Goal: Information Seeking & Learning: Learn about a topic

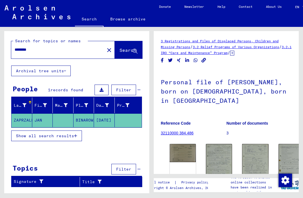
click at [207, 153] on img at bounding box center [219, 161] width 26 height 34
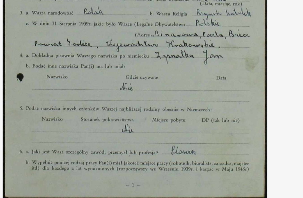
click at [102, 52] on img at bounding box center [151, 85] width 204 height 142
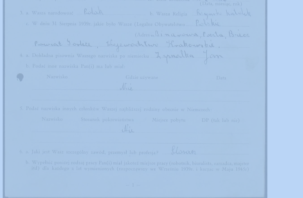
click at [101, 57] on img at bounding box center [151, 85] width 204 height 142
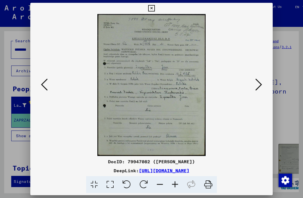
click at [260, 85] on icon at bounding box center [258, 84] width 7 height 13
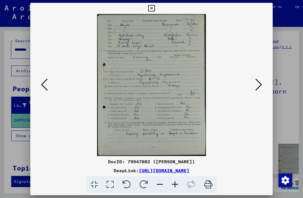
click at [261, 84] on icon at bounding box center [258, 84] width 7 height 13
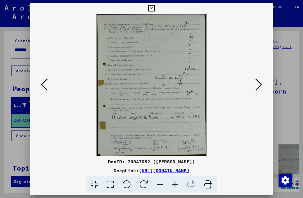
click at [263, 81] on button at bounding box center [258, 85] width 10 height 16
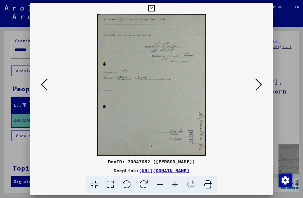
click at [154, 10] on icon at bounding box center [151, 8] width 6 height 7
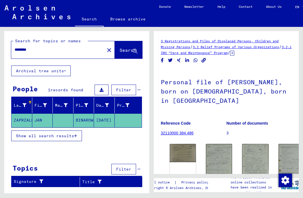
click at [129, 127] on mat-cell at bounding box center [128, 121] width 27 height 14
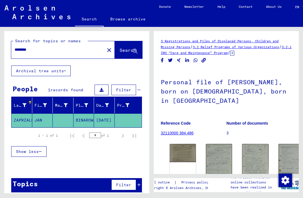
scroll to position [13, 0]
click at [112, 133] on div "* of 1" at bounding box center [103, 135] width 28 height 5
type input "********"
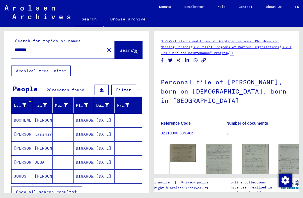
click at [69, 156] on mat-cell at bounding box center [63, 163] width 21 height 14
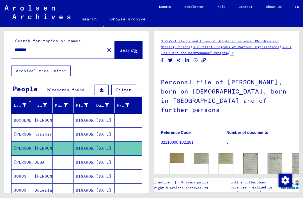
click at [177, 153] on img at bounding box center [177, 158] width 14 height 10
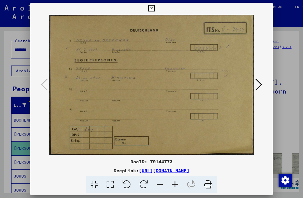
click at [261, 85] on icon at bounding box center [258, 84] width 7 height 13
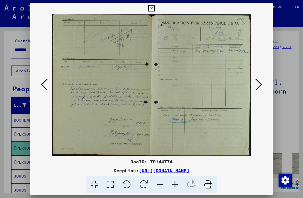
click at [261, 84] on icon at bounding box center [258, 84] width 7 height 13
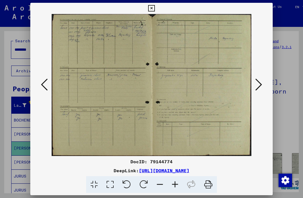
click at [156, 9] on button at bounding box center [151, 8] width 10 height 11
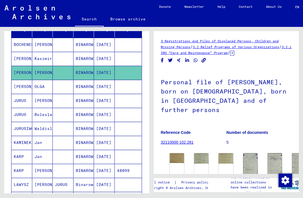
scroll to position [84, 0]
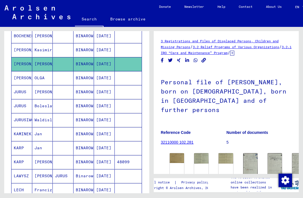
click at [88, 127] on mat-cell "BINAROWA" at bounding box center [83, 134] width 21 height 14
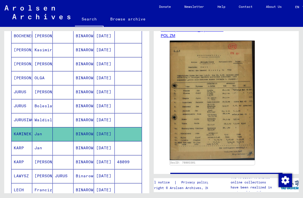
scroll to position [103, 0]
click at [225, 81] on img at bounding box center [212, 101] width 85 height 120
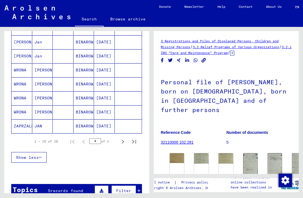
scroll to position [338, 0]
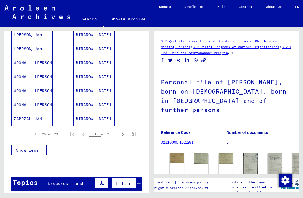
click at [112, 131] on div "* of 2" at bounding box center [103, 133] width 28 height 5
click at [124, 131] on icon "Next page" at bounding box center [123, 135] width 8 height 8
type input "*"
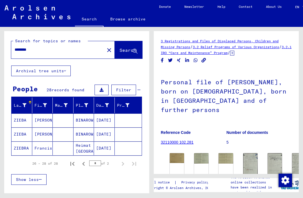
scroll to position [0, 0]
click at [63, 142] on mat-cell at bounding box center [63, 149] width 21 height 14
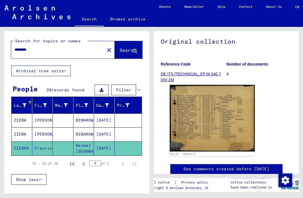
scroll to position [66, 0]
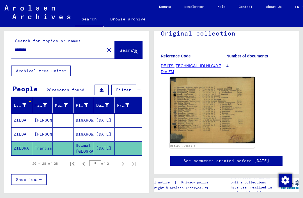
click at [216, 90] on img at bounding box center [212, 110] width 85 height 67
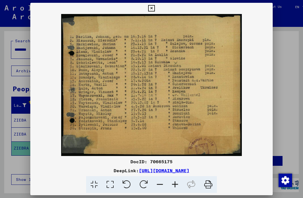
click at [154, 6] on icon at bounding box center [151, 8] width 6 height 7
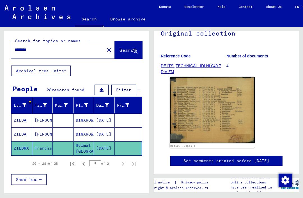
click at [100, 128] on mat-cell "[DATE]" at bounding box center [104, 135] width 21 height 14
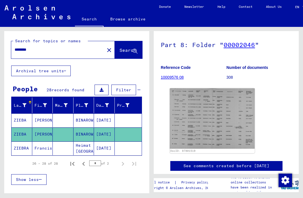
scroll to position [55, 0]
click at [221, 102] on img at bounding box center [212, 119] width 85 height 61
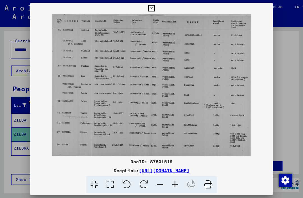
click at [154, 7] on icon at bounding box center [151, 8] width 6 height 7
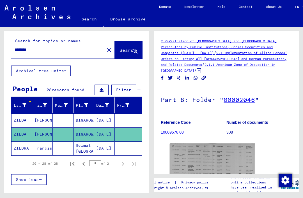
scroll to position [0, 0]
click at [41, 48] on input "********" at bounding box center [58, 50] width 87 height 6
type input "*"
click at [128, 51] on span "Search" at bounding box center [127, 50] width 17 height 6
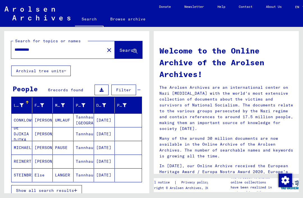
click at [69, 120] on mat-cell "UMLAUF" at bounding box center [63, 120] width 21 height 13
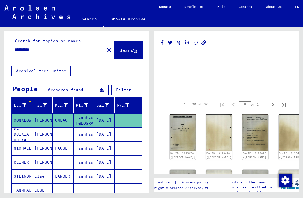
click at [180, 125] on img at bounding box center [183, 132] width 26 height 37
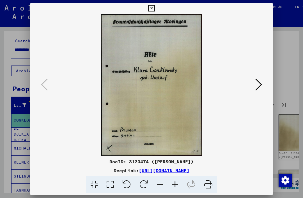
click at [260, 83] on icon at bounding box center [258, 84] width 7 height 13
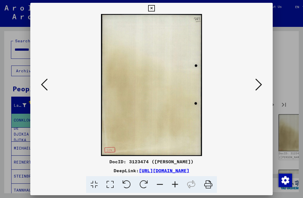
click at [261, 84] on icon at bounding box center [258, 84] width 7 height 13
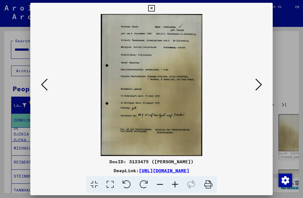
click at [258, 85] on icon at bounding box center [258, 84] width 7 height 13
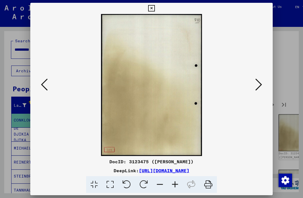
click at [261, 84] on icon at bounding box center [258, 84] width 7 height 13
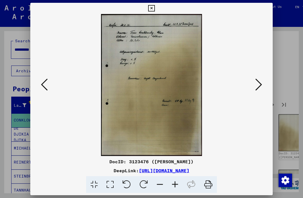
click at [261, 84] on icon at bounding box center [258, 84] width 7 height 13
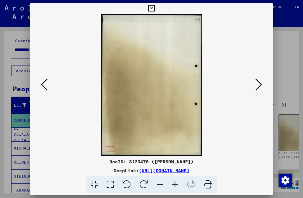
click at [261, 84] on icon at bounding box center [258, 84] width 7 height 13
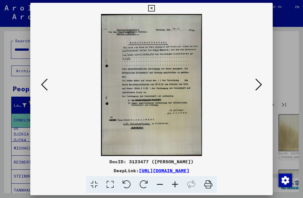
click at [258, 85] on icon at bounding box center [258, 84] width 7 height 13
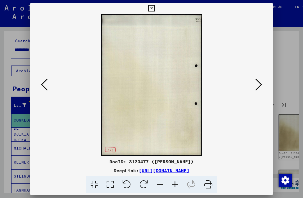
click at [261, 83] on icon at bounding box center [258, 84] width 7 height 13
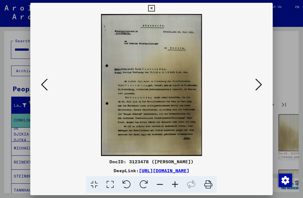
click at [258, 83] on icon at bounding box center [258, 84] width 7 height 13
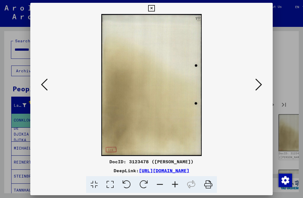
click at [262, 83] on button at bounding box center [258, 85] width 10 height 16
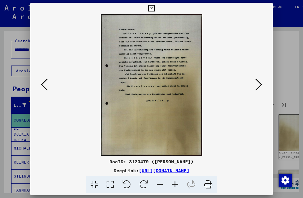
click at [262, 83] on button at bounding box center [258, 85] width 10 height 16
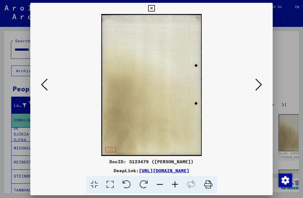
click at [263, 84] on button at bounding box center [258, 85] width 10 height 16
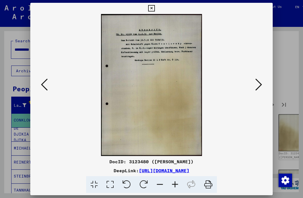
click at [259, 85] on icon at bounding box center [258, 84] width 7 height 13
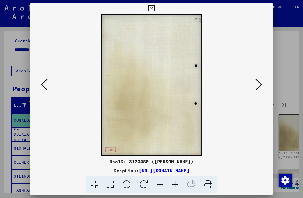
click at [258, 83] on icon at bounding box center [258, 84] width 7 height 13
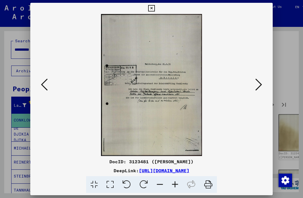
click at [261, 86] on icon at bounding box center [258, 84] width 7 height 13
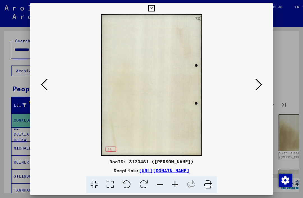
click at [258, 85] on icon at bounding box center [258, 84] width 7 height 13
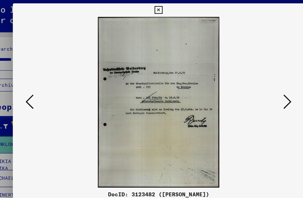
click at [255, 85] on icon at bounding box center [258, 84] width 7 height 13
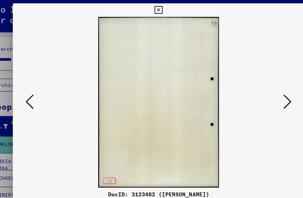
click at [255, 85] on icon at bounding box center [258, 84] width 7 height 13
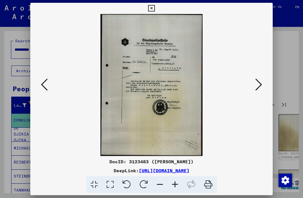
click at [261, 82] on icon at bounding box center [258, 84] width 7 height 13
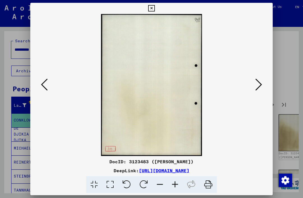
click at [258, 86] on icon at bounding box center [258, 84] width 7 height 13
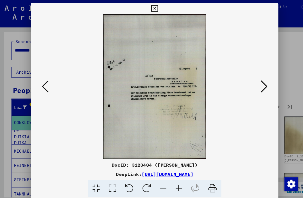
click at [261, 85] on icon at bounding box center [258, 84] width 7 height 13
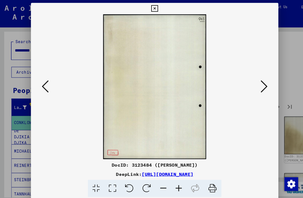
click at [259, 86] on icon at bounding box center [258, 84] width 7 height 13
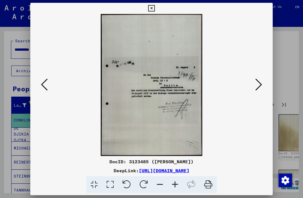
click at [261, 84] on icon at bounding box center [258, 84] width 7 height 13
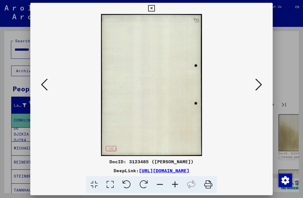
click at [258, 84] on icon at bounding box center [258, 84] width 7 height 13
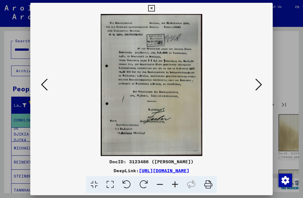
click at [154, 7] on icon at bounding box center [151, 8] width 6 height 7
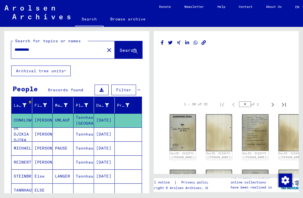
click at [75, 133] on mat-cell "Tannhausen" at bounding box center [83, 135] width 21 height 14
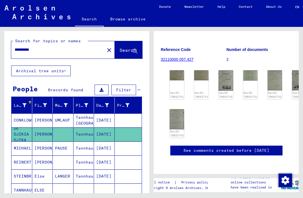
scroll to position [100, 0]
click at [179, 70] on img at bounding box center [177, 75] width 14 height 10
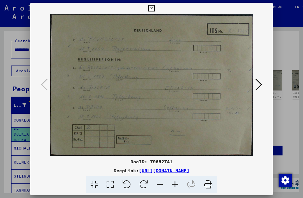
click at [261, 85] on icon at bounding box center [258, 84] width 7 height 13
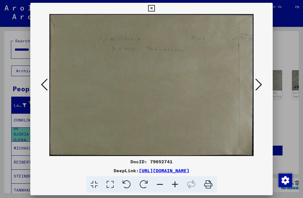
click at [260, 87] on icon at bounding box center [258, 84] width 7 height 13
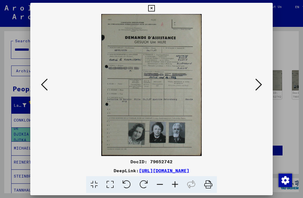
click at [260, 85] on icon at bounding box center [258, 84] width 7 height 13
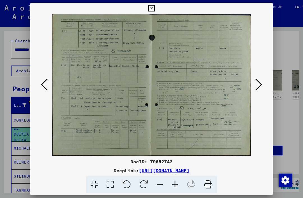
click at [261, 85] on icon at bounding box center [258, 84] width 7 height 13
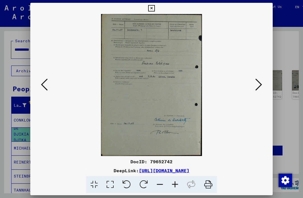
click at [261, 84] on icon at bounding box center [258, 84] width 7 height 13
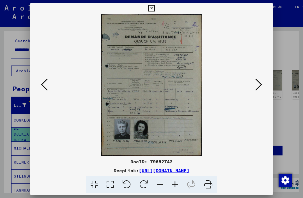
click at [156, 8] on button at bounding box center [151, 8] width 10 height 11
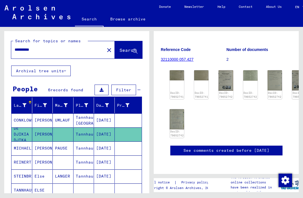
click at [84, 150] on mat-cell "Tannhausen" at bounding box center [83, 149] width 21 height 14
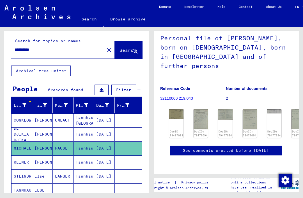
scroll to position [44, 1]
click at [96, 156] on mat-cell "[DATE]" at bounding box center [104, 163] width 21 height 14
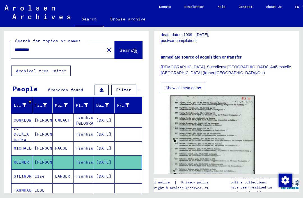
scroll to position [186, 0]
click at [220, 118] on img at bounding box center [212, 155] width 85 height 120
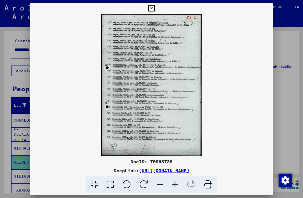
click at [154, 9] on icon at bounding box center [151, 8] width 6 height 7
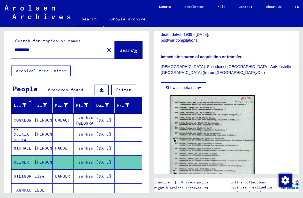
click at [77, 170] on mat-cell "Tannhausen" at bounding box center [83, 177] width 21 height 14
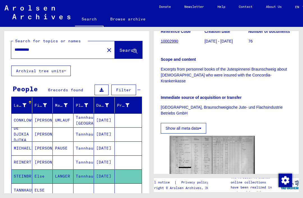
scroll to position [129, 0]
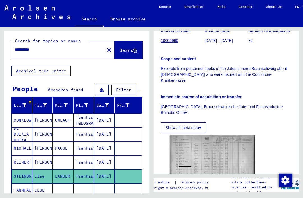
click at [220, 135] on img at bounding box center [212, 166] width 85 height 63
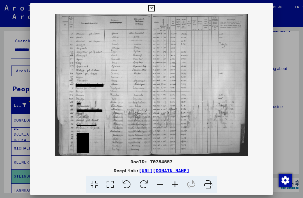
click at [154, 10] on icon at bounding box center [151, 8] width 6 height 7
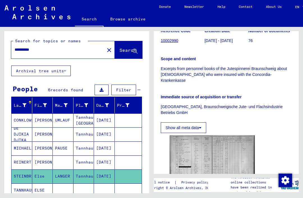
click at [61, 184] on mat-cell at bounding box center [63, 191] width 21 height 14
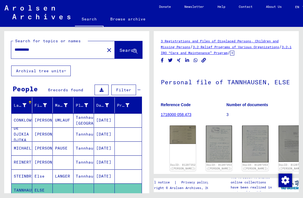
click at [181, 126] on img at bounding box center [183, 135] width 26 height 18
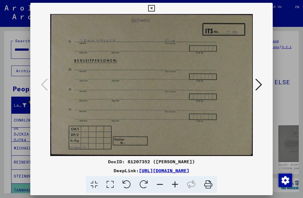
click at [260, 83] on icon at bounding box center [258, 84] width 7 height 13
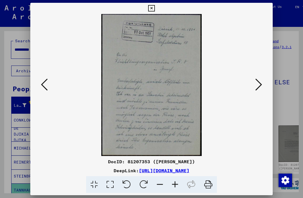
click at [154, 8] on icon at bounding box center [151, 8] width 6 height 7
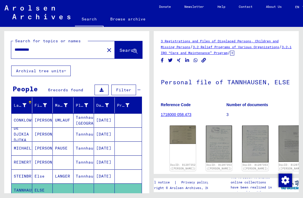
click at [44, 47] on input "**********" at bounding box center [58, 50] width 87 height 6
type input "*"
click at [126, 47] on span "Search" at bounding box center [127, 50] width 17 height 6
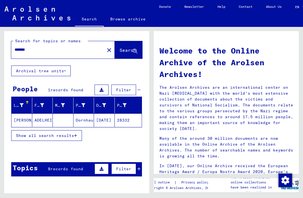
click at [75, 114] on mat-cell "Dornhau" at bounding box center [83, 120] width 21 height 13
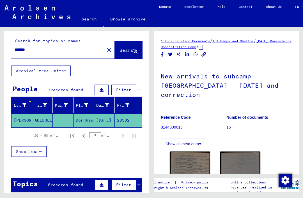
click at [193, 152] on img at bounding box center [190, 180] width 40 height 56
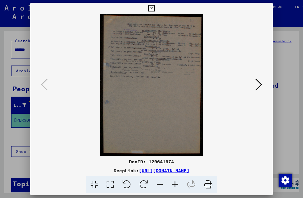
click at [154, 6] on icon at bounding box center [151, 8] width 6 height 7
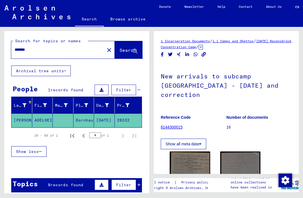
click at [39, 47] on input "*******" at bounding box center [58, 50] width 87 height 6
type input "*"
type input "**********"
click at [128, 47] on span "Search" at bounding box center [127, 50] width 17 height 6
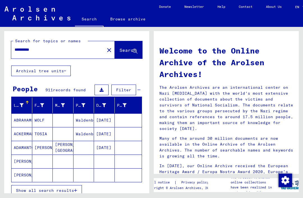
click at [74, 114] on mat-cell "Waldenburg" at bounding box center [83, 120] width 21 height 13
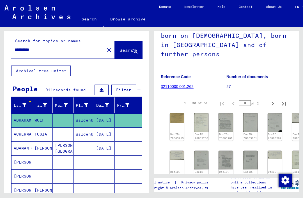
scroll to position [56, 0]
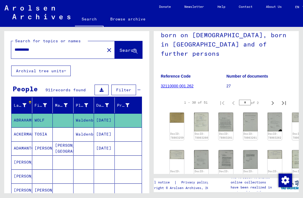
click at [179, 113] on img at bounding box center [177, 118] width 14 height 10
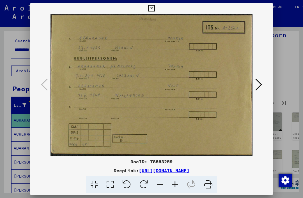
click at [262, 85] on button at bounding box center [258, 85] width 10 height 16
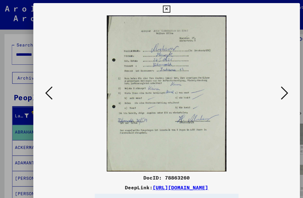
click at [261, 85] on icon at bounding box center [258, 84] width 7 height 13
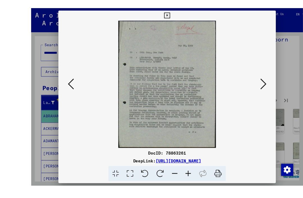
scroll to position [9, 0]
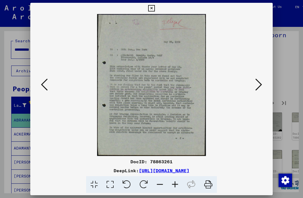
click at [260, 85] on icon at bounding box center [258, 84] width 7 height 13
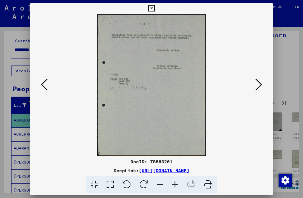
click at [261, 82] on icon at bounding box center [258, 84] width 7 height 13
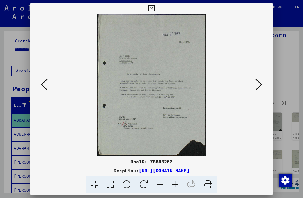
click at [260, 86] on icon at bounding box center [258, 84] width 7 height 13
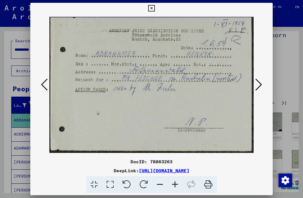
click at [259, 83] on icon at bounding box center [258, 84] width 7 height 13
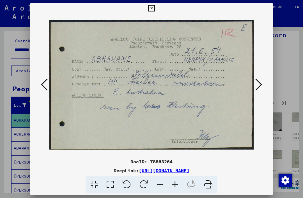
click at [261, 85] on icon at bounding box center [258, 84] width 7 height 13
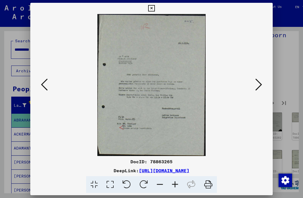
click at [260, 84] on icon at bounding box center [258, 84] width 7 height 13
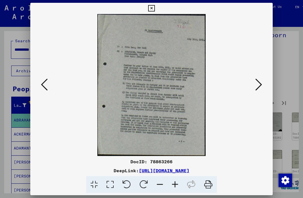
click at [261, 83] on icon at bounding box center [258, 84] width 7 height 13
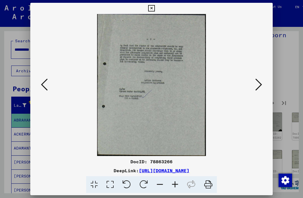
click at [154, 6] on icon at bounding box center [151, 8] width 6 height 7
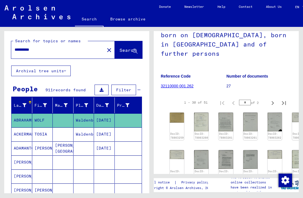
click at [80, 128] on mat-cell "Waldenburg" at bounding box center [83, 135] width 21 height 14
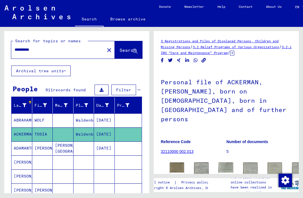
click at [178, 163] on img at bounding box center [177, 168] width 14 height 10
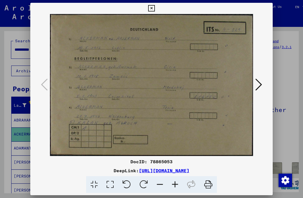
click at [262, 84] on button at bounding box center [258, 85] width 10 height 16
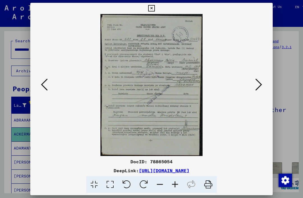
click at [167, 66] on img at bounding box center [151, 85] width 204 height 142
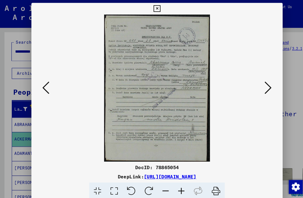
click at [261, 85] on icon at bounding box center [258, 84] width 7 height 13
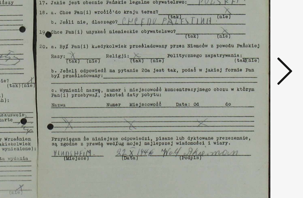
click at [255, 78] on icon at bounding box center [258, 84] width 7 height 13
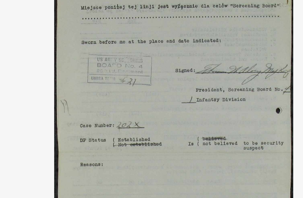
click at [106, 41] on img at bounding box center [151, 85] width 204 height 142
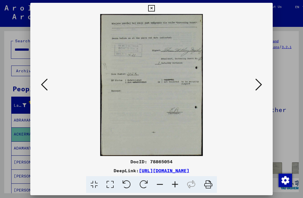
click at [260, 84] on icon at bounding box center [258, 84] width 7 height 13
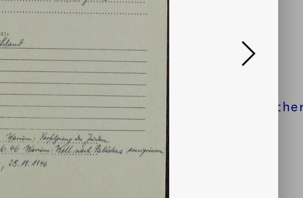
click at [255, 78] on icon at bounding box center [258, 84] width 7 height 13
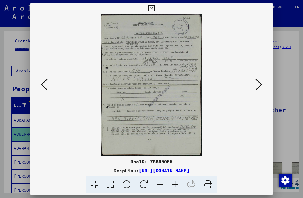
click at [261, 86] on icon at bounding box center [258, 84] width 7 height 13
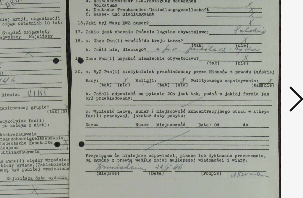
click at [255, 78] on icon at bounding box center [258, 84] width 7 height 13
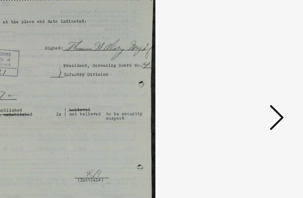
click at [255, 78] on icon at bounding box center [258, 84] width 7 height 13
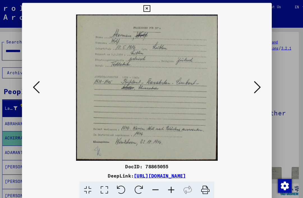
click at [254, 84] on button at bounding box center [258, 85] width 10 height 16
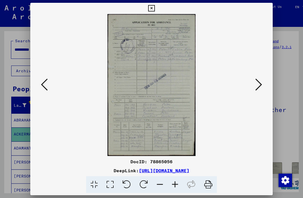
click at [259, 83] on icon at bounding box center [258, 84] width 7 height 13
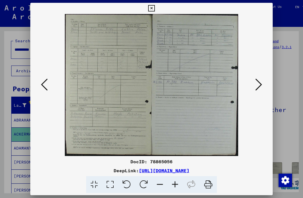
click at [260, 85] on icon at bounding box center [258, 84] width 7 height 13
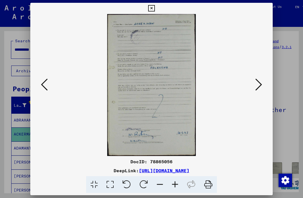
click at [261, 83] on icon at bounding box center [258, 84] width 7 height 13
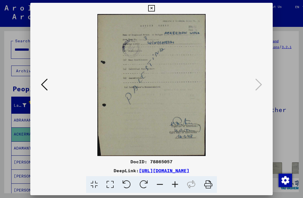
click at [154, 6] on icon at bounding box center [151, 8] width 6 height 7
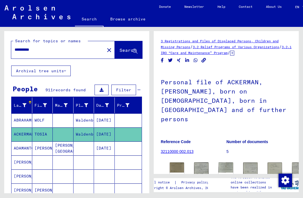
click at [72, 142] on mat-cell "[PERSON_NAME][GEOGRAPHIC_DATA]" at bounding box center [63, 149] width 21 height 14
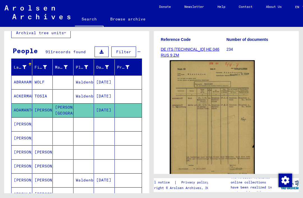
scroll to position [41, 0]
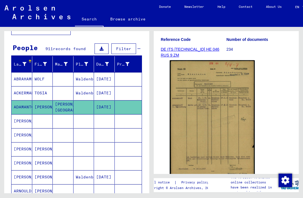
click at [72, 114] on mat-cell at bounding box center [63, 121] width 21 height 14
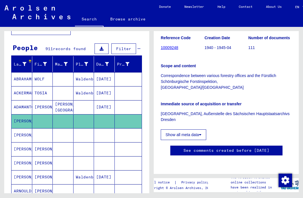
scroll to position [278, 0]
click at [53, 142] on mat-cell at bounding box center [63, 149] width 21 height 14
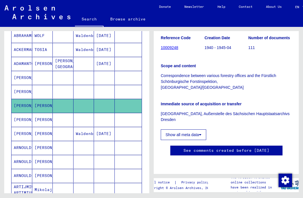
scroll to position [232, 0]
click at [63, 127] on mat-cell at bounding box center [63, 134] width 21 height 14
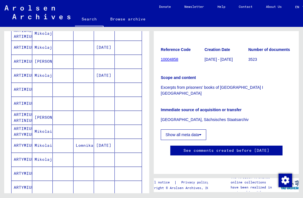
scroll to position [243, 0]
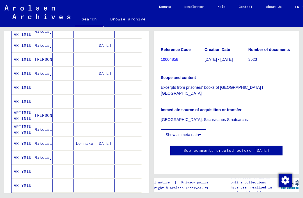
click at [69, 137] on mat-cell at bounding box center [63, 144] width 21 height 14
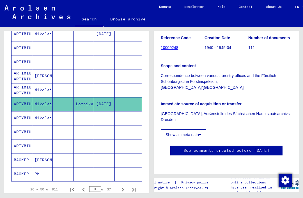
scroll to position [288, 0]
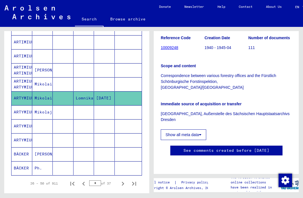
click at [66, 147] on mat-cell at bounding box center [63, 154] width 21 height 14
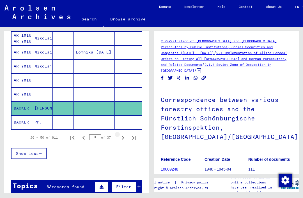
click at [123, 136] on icon "Next page" at bounding box center [123, 138] width 3 height 4
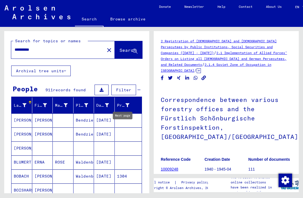
scroll to position [-1, 0]
click at [78, 114] on mat-cell "Bendziechow" at bounding box center [83, 121] width 21 height 14
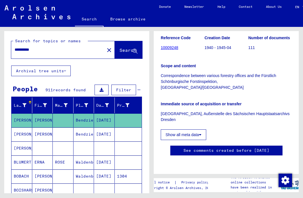
click at [69, 128] on mat-cell at bounding box center [63, 135] width 21 height 14
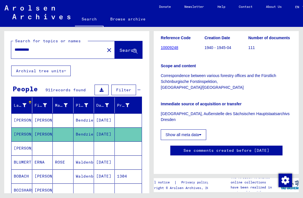
scroll to position [278, 0]
click at [64, 142] on mat-cell at bounding box center [63, 149] width 21 height 14
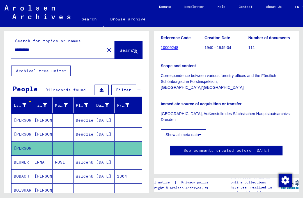
scroll to position [13, 0]
click at [80, 184] on mat-cell at bounding box center [83, 191] width 21 height 14
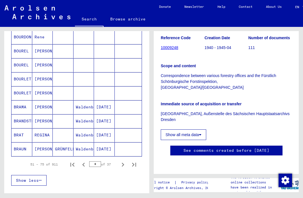
scroll to position [308, 0]
click at [87, 142] on mat-cell "Waldenburg" at bounding box center [83, 149] width 21 height 14
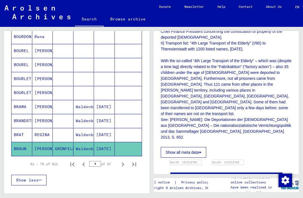
scroll to position [145, 0]
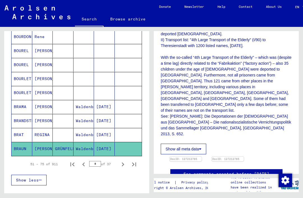
click at [191, 157] on img at bounding box center [186, 157] width 32 height 0
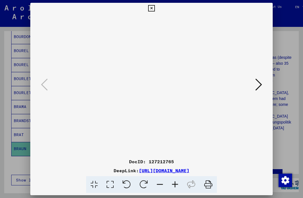
click at [154, 9] on icon at bounding box center [151, 8] width 6 height 7
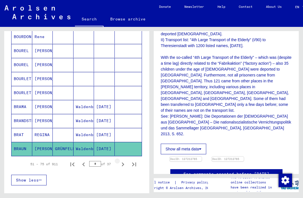
click at [123, 161] on icon "Next page" at bounding box center [123, 165] width 8 height 8
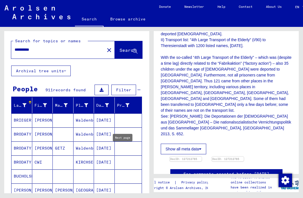
scroll to position [0, 0]
click at [86, 114] on mat-cell "Waldenburg" at bounding box center [83, 121] width 21 height 14
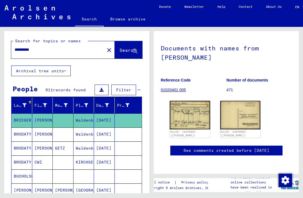
scroll to position [55, 0]
click at [195, 101] on img at bounding box center [190, 115] width 40 height 29
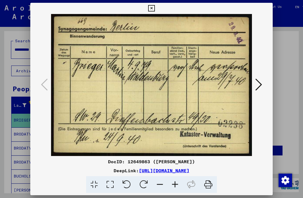
click at [154, 8] on icon at bounding box center [151, 8] width 6 height 7
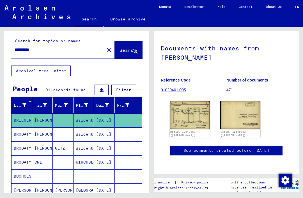
click at [269, 8] on link "About Us" at bounding box center [273, 6] width 29 height 13
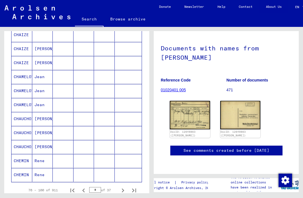
scroll to position [286, 0]
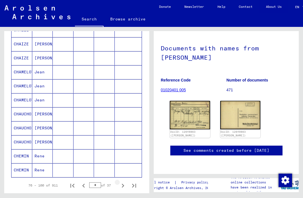
click at [124, 182] on icon "Next page" at bounding box center [123, 186] width 8 height 8
type input "*"
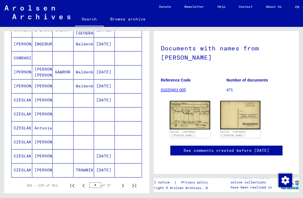
click at [48, 163] on mat-cell "[PERSON_NAME]" at bounding box center [42, 170] width 21 height 14
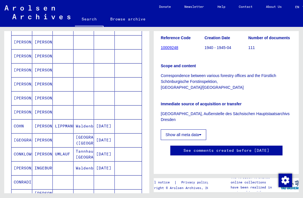
scroll to position [161, 0]
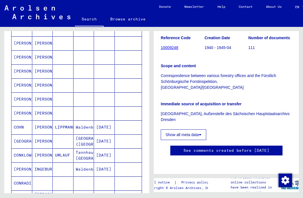
click at [66, 121] on mat-cell "LIPPMANN" at bounding box center [63, 128] width 21 height 14
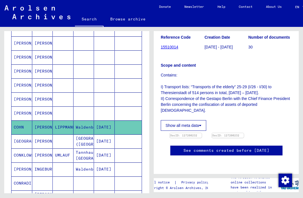
scroll to position [145, 0]
click at [198, 133] on img at bounding box center [186, 133] width 32 height 0
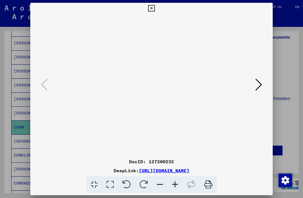
click at [154, 10] on icon at bounding box center [151, 8] width 6 height 7
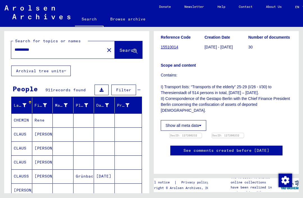
scroll to position [0, 0]
click at [48, 47] on input "**********" at bounding box center [58, 50] width 87 height 6
type input "*"
click at [126, 47] on span "Search" at bounding box center [127, 50] width 17 height 6
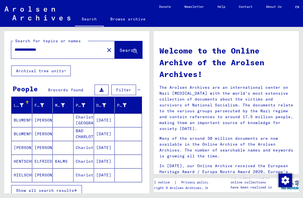
click at [53, 114] on mat-cell at bounding box center [63, 120] width 21 height 13
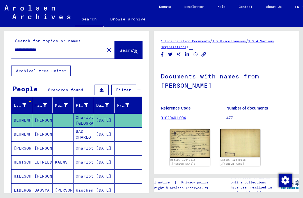
click at [197, 129] on img at bounding box center [190, 143] width 40 height 29
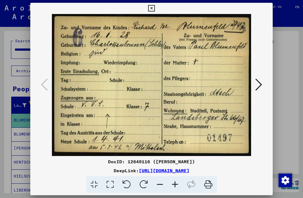
click at [260, 85] on icon at bounding box center [258, 84] width 7 height 13
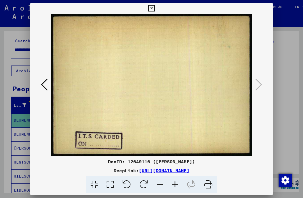
click at [154, 11] on icon at bounding box center [151, 8] width 6 height 7
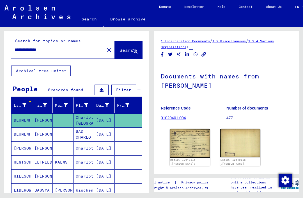
click at [70, 128] on mat-cell at bounding box center [63, 135] width 21 height 14
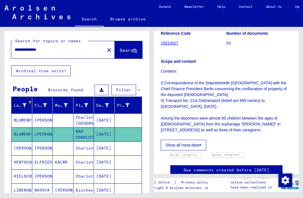
scroll to position [76, 0]
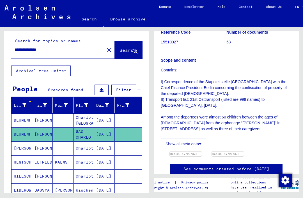
click at [190, 152] on img at bounding box center [186, 152] width 32 height 0
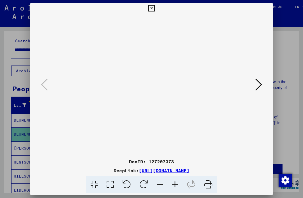
click at [154, 8] on icon at bounding box center [151, 8] width 6 height 7
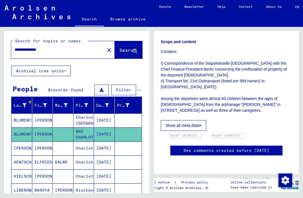
scroll to position [80, 0]
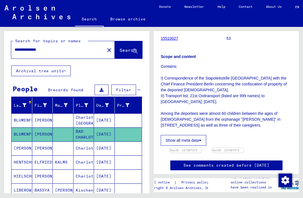
click at [68, 142] on mat-cell at bounding box center [63, 149] width 21 height 14
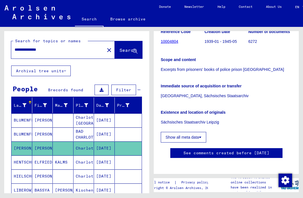
scroll to position [70, 0]
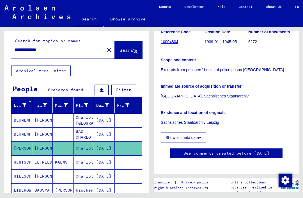
click at [54, 156] on mat-cell "KALMS" at bounding box center [63, 163] width 21 height 14
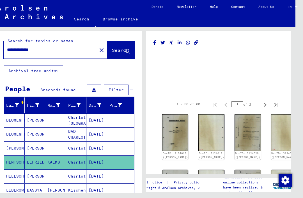
scroll to position [0, 8]
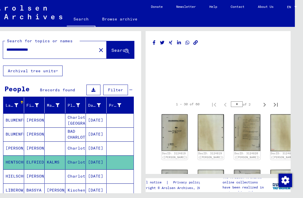
click at [173, 124] on img at bounding box center [174, 132] width 26 height 37
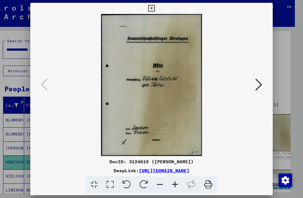
click at [261, 84] on icon at bounding box center [258, 84] width 7 height 13
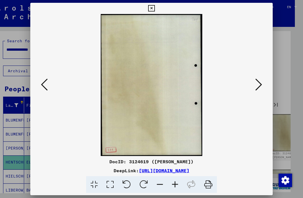
click at [258, 83] on icon at bounding box center [258, 84] width 7 height 13
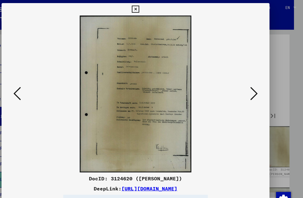
click at [154, 8] on icon at bounding box center [151, 8] width 6 height 7
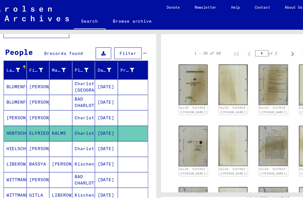
scroll to position [41, 0]
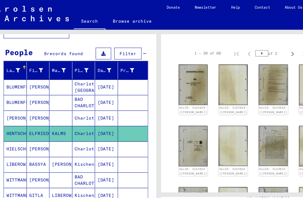
click at [72, 132] on mat-cell "Charlottenbrunn" at bounding box center [75, 135] width 21 height 14
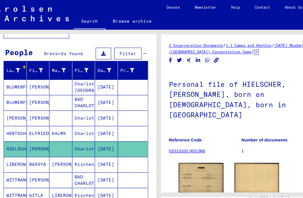
click at [186, 149] on img at bounding box center [181, 160] width 40 height 27
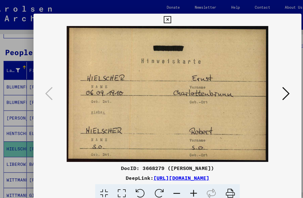
click at [259, 83] on icon at bounding box center [258, 84] width 7 height 13
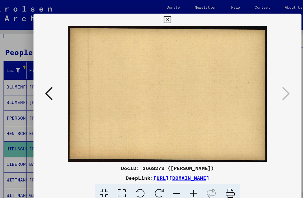
click at [156, 15] on button at bounding box center [151, 17] width 10 height 11
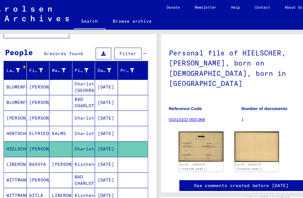
scroll to position [27, 0]
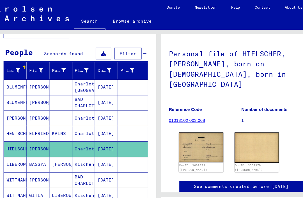
click at [55, 149] on mat-cell "[PERSON_NAME]" at bounding box center [55, 149] width 21 height 14
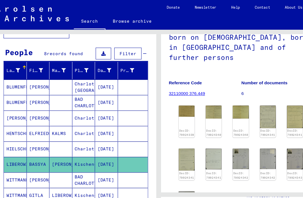
scroll to position [58, 0]
click at [169, 98] on img at bounding box center [168, 100] width 14 height 10
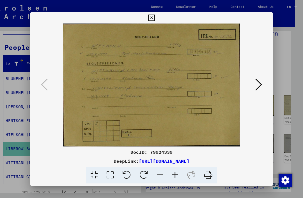
click at [259, 84] on icon at bounding box center [258, 84] width 7 height 13
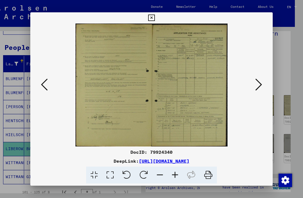
click at [154, 20] on icon at bounding box center [151, 18] width 6 height 7
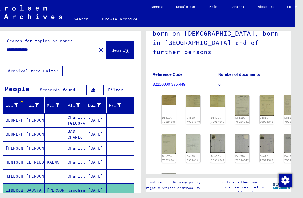
scroll to position [0, 0]
click at [50, 50] on input "**********" at bounding box center [49, 50] width 87 height 6
type input "*"
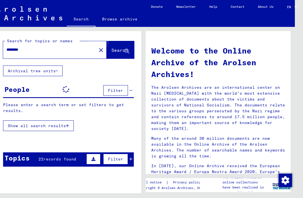
click at [122, 48] on span "Search" at bounding box center [119, 50] width 17 height 6
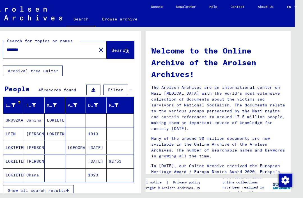
click at [55, 133] on mat-cell "LOKIETKO" at bounding box center [55, 133] width 21 height 13
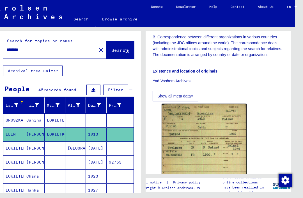
scroll to position [281, 0]
click at [208, 140] on img at bounding box center [203, 167] width 85 height 128
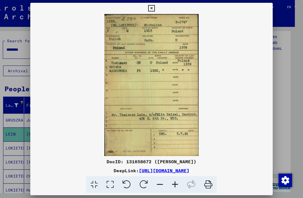
click at [156, 9] on button at bounding box center [151, 8] width 10 height 11
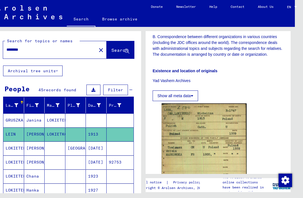
click at [32, 48] on input "********" at bounding box center [49, 50] width 87 height 6
type input "*"
click at [116, 50] on span "Search" at bounding box center [119, 50] width 17 height 6
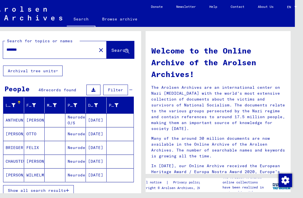
click at [60, 119] on mat-cell at bounding box center [55, 120] width 21 height 13
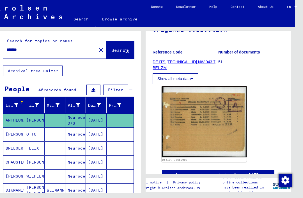
scroll to position [72, 0]
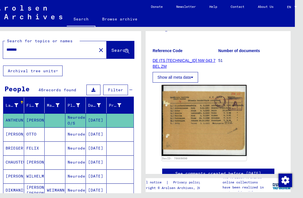
click at [203, 105] on img at bounding box center [203, 120] width 85 height 71
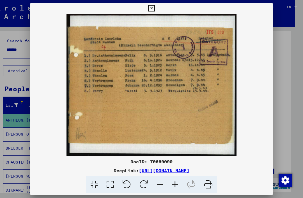
click at [154, 10] on icon at bounding box center [151, 8] width 6 height 7
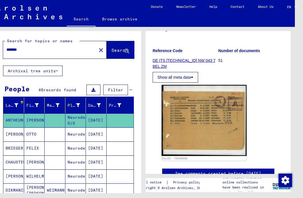
click at [67, 133] on mat-cell "Neurode" at bounding box center [75, 135] width 21 height 14
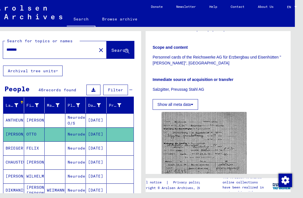
scroll to position [133, 0]
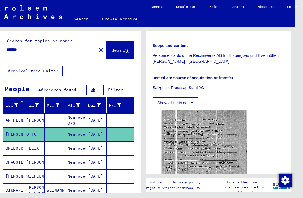
click at [76, 147] on mat-cell "Neurode" at bounding box center [75, 149] width 21 height 14
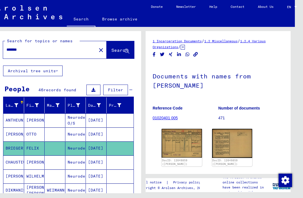
click at [186, 140] on img at bounding box center [181, 143] width 40 height 29
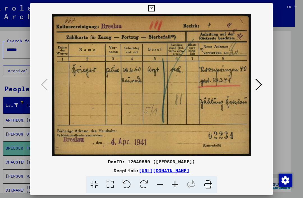
click at [154, 7] on icon at bounding box center [151, 8] width 6 height 7
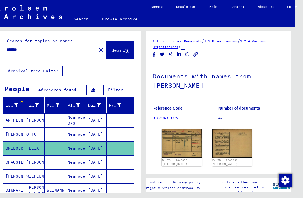
click at [71, 161] on mat-cell "Neurode" at bounding box center [75, 163] width 21 height 14
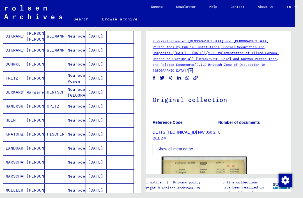
scroll to position [154, 0]
click at [61, 120] on mat-cell at bounding box center [55, 121] width 21 height 14
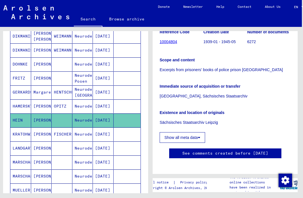
scroll to position [13, 1]
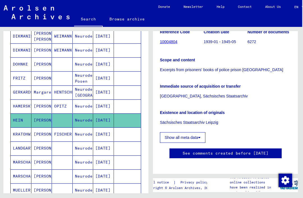
click at [75, 142] on mat-cell "Neurode" at bounding box center [83, 149] width 21 height 14
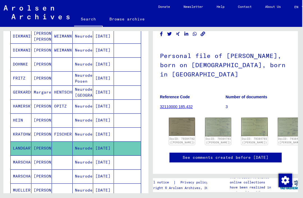
scroll to position [26, 0]
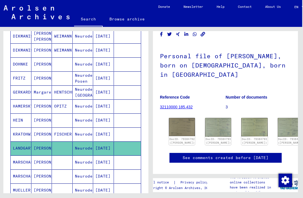
click at [181, 118] on img at bounding box center [182, 127] width 26 height 18
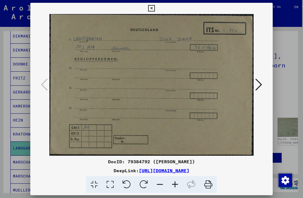
click at [262, 82] on button at bounding box center [258, 85] width 10 height 16
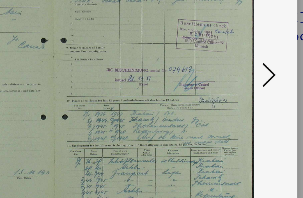
click at [255, 78] on icon at bounding box center [258, 84] width 7 height 13
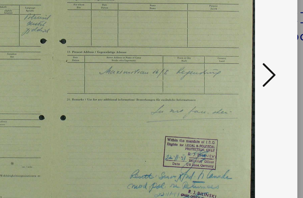
click at [255, 78] on icon at bounding box center [258, 84] width 7 height 13
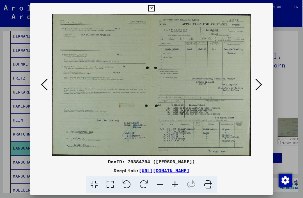
click at [154, 9] on icon at bounding box center [151, 8] width 6 height 7
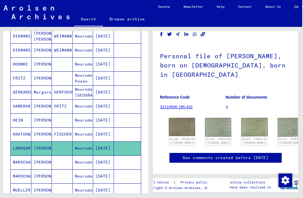
click at [90, 184] on mat-cell "Neurode" at bounding box center [83, 191] width 21 height 14
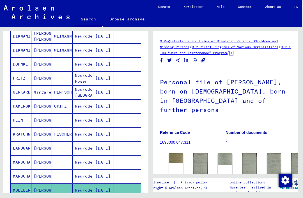
click at [201, 153] on img at bounding box center [200, 164] width 14 height 23
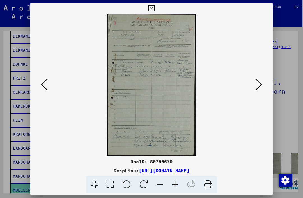
click at [154, 10] on icon at bounding box center [151, 8] width 6 height 7
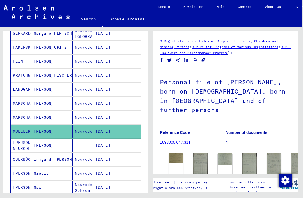
scroll to position [221, 0]
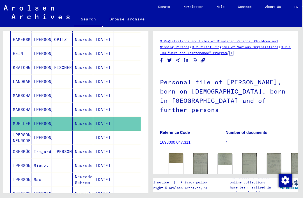
click at [97, 145] on mat-cell "[DATE]" at bounding box center [103, 152] width 21 height 14
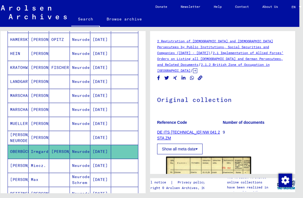
click at [85, 159] on mat-cell "Neurode" at bounding box center [80, 166] width 21 height 14
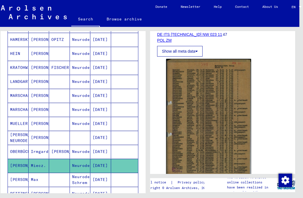
scroll to position [99, 0]
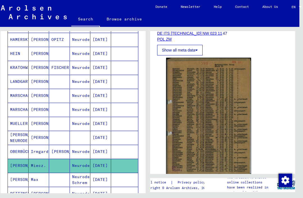
click at [87, 187] on mat-cell "Neurode" at bounding box center [80, 194] width 21 height 14
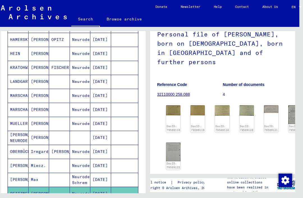
scroll to position [48, 0]
click at [175, 105] on img at bounding box center [173, 110] width 14 height 10
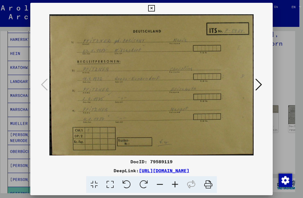
click at [154, 6] on icon at bounding box center [151, 8] width 6 height 7
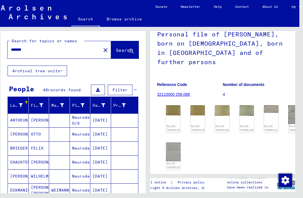
scroll to position [0, 0]
click at [36, 47] on input "*******" at bounding box center [54, 50] width 87 height 6
type input "*"
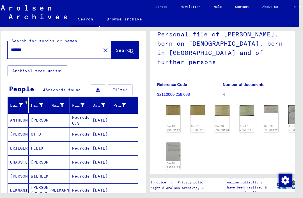
type input "*******"
click at [124, 47] on span "Search" at bounding box center [124, 50] width 17 height 6
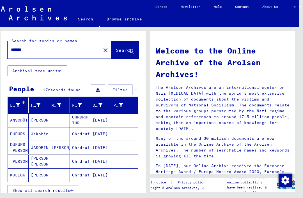
click at [72, 114] on mat-cell "OHRDRUF/ THR." at bounding box center [80, 120] width 21 height 13
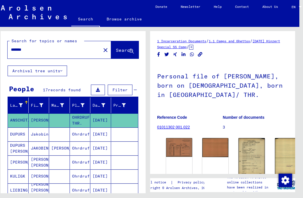
click at [176, 138] on img at bounding box center [179, 147] width 26 height 19
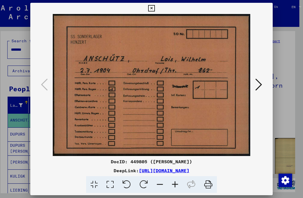
click at [260, 84] on icon at bounding box center [258, 84] width 7 height 13
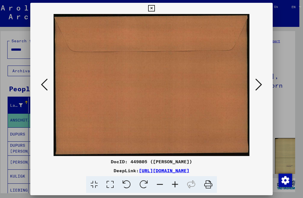
click at [154, 7] on icon at bounding box center [151, 8] width 6 height 7
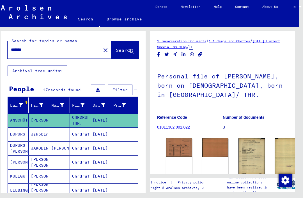
click at [238, 138] on img at bounding box center [251, 156] width 26 height 37
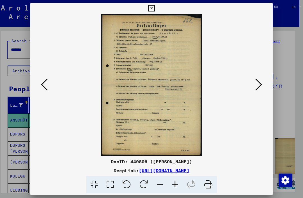
click at [259, 85] on icon at bounding box center [258, 84] width 7 height 13
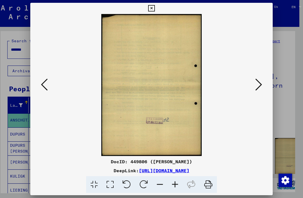
click at [260, 85] on icon at bounding box center [258, 84] width 7 height 13
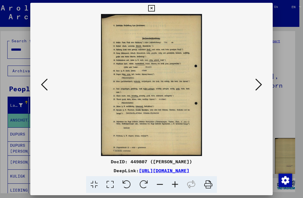
click at [259, 88] on icon at bounding box center [258, 84] width 7 height 13
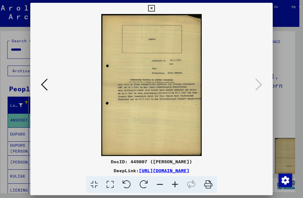
click at [154, 8] on icon at bounding box center [151, 8] width 6 height 7
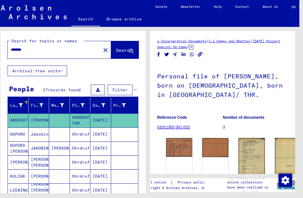
click at [78, 128] on mat-cell "Ohrdruf" at bounding box center [80, 135] width 21 height 14
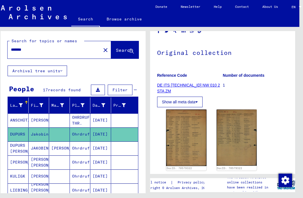
scroll to position [47, 0]
click at [191, 114] on img at bounding box center [186, 138] width 40 height 56
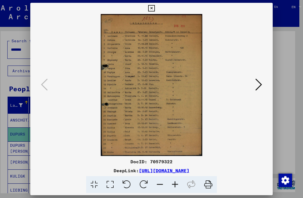
click at [154, 8] on icon at bounding box center [151, 8] width 6 height 7
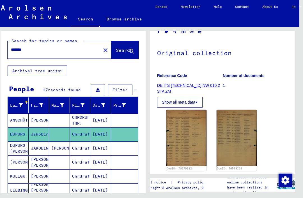
click at [82, 156] on mat-cell "Ohrdruf" at bounding box center [80, 163] width 21 height 14
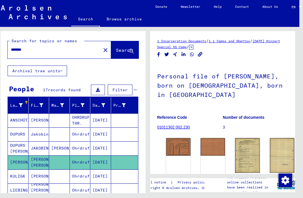
click at [179, 138] on img at bounding box center [178, 147] width 24 height 18
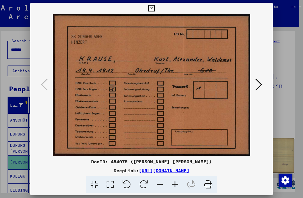
click at [260, 85] on icon at bounding box center [258, 84] width 7 height 13
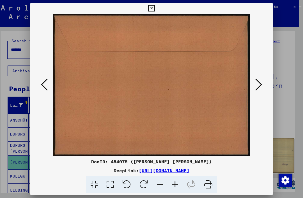
click at [260, 85] on icon at bounding box center [258, 84] width 7 height 13
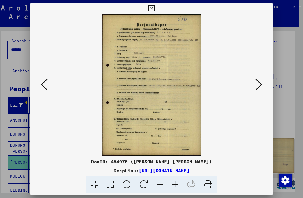
click at [259, 84] on icon at bounding box center [258, 84] width 7 height 13
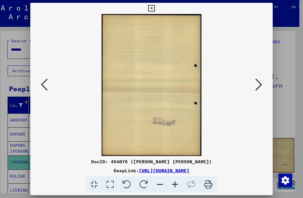
click at [259, 86] on icon at bounding box center [258, 84] width 7 height 13
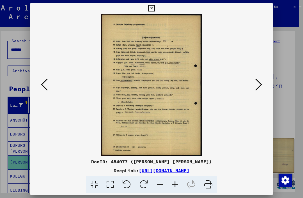
click at [260, 85] on icon at bounding box center [258, 84] width 7 height 13
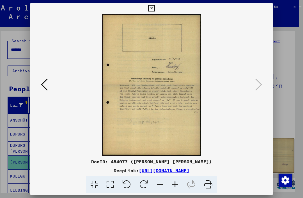
click at [154, 6] on icon at bounding box center [151, 8] width 6 height 7
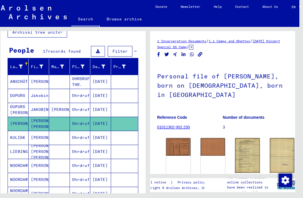
scroll to position [44, 0]
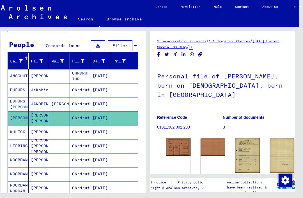
click at [63, 125] on mat-cell at bounding box center [59, 132] width 21 height 14
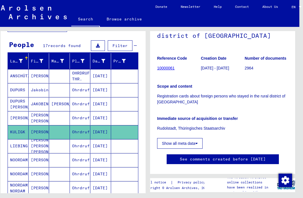
scroll to position [83, 0]
click at [80, 139] on mat-cell "Ohrdruf/Ohrdrut" at bounding box center [80, 146] width 21 height 14
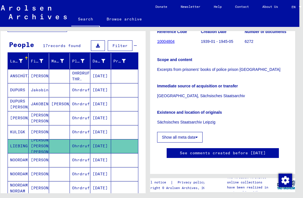
scroll to position [70, 0]
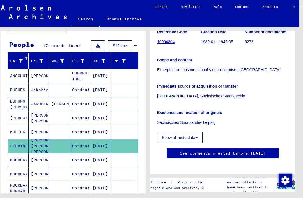
click at [66, 153] on mat-cell at bounding box center [59, 160] width 21 height 14
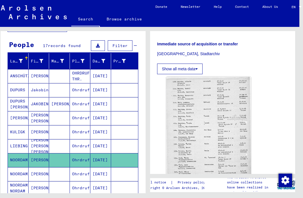
scroll to position [145, 0]
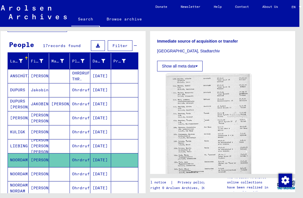
click at [224, 109] on img at bounding box center [208, 135] width 85 height 122
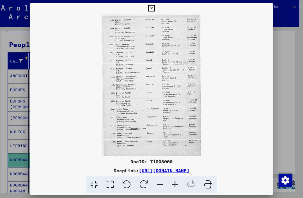
click at [154, 10] on icon at bounding box center [151, 8] width 6 height 7
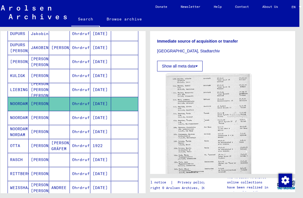
scroll to position [103, 0]
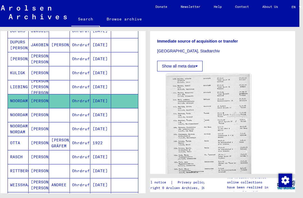
click at [86, 150] on mat-cell "Ohrdruf" at bounding box center [80, 157] width 21 height 14
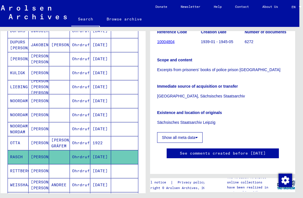
scroll to position [70, 0]
click at [68, 164] on mat-cell at bounding box center [59, 171] width 21 height 14
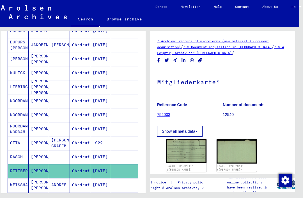
click at [192, 139] on img at bounding box center [186, 151] width 40 height 24
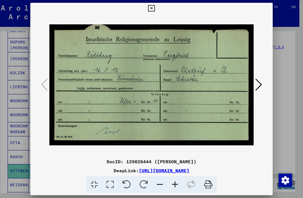
click at [154, 7] on icon at bounding box center [151, 8] width 6 height 7
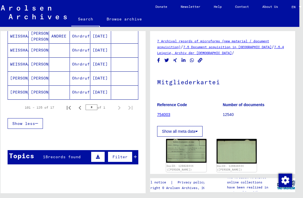
scroll to position [252, 0]
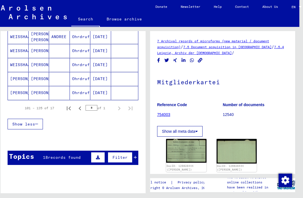
click at [103, 86] on mat-cell "[DATE]" at bounding box center [100, 93] width 21 height 14
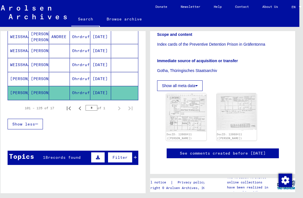
scroll to position [96, 0]
click at [193, 102] on img at bounding box center [186, 113] width 40 height 39
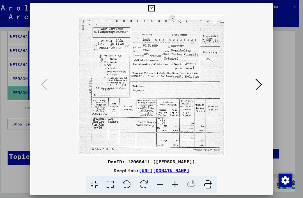
click at [154, 8] on icon at bounding box center [151, 8] width 6 height 7
